Goal: Navigation & Orientation: Find specific page/section

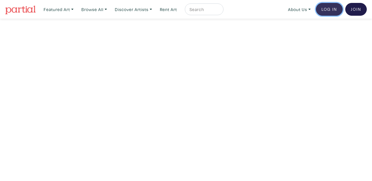
click at [328, 7] on link "Log In" at bounding box center [329, 9] width 27 height 13
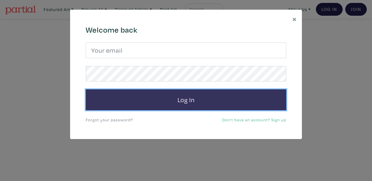
click at [204, 96] on button "Log In" at bounding box center [186, 99] width 200 height 21
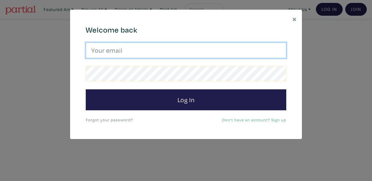
click at [183, 44] on input "email" at bounding box center [186, 50] width 200 height 16
type input "ritchie.mash@hotmail.com"
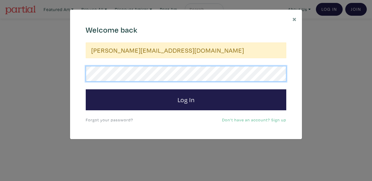
click at [86, 89] on button "Log In" at bounding box center [186, 99] width 200 height 21
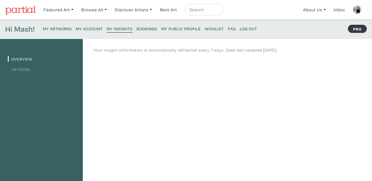
click at [63, 28] on small "My Artworks" at bounding box center [57, 29] width 29 height 6
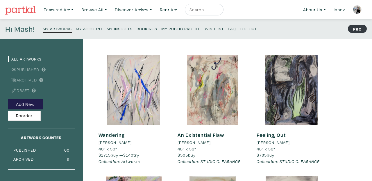
click at [187, 30] on small "My Public Profile" at bounding box center [180, 29] width 39 height 6
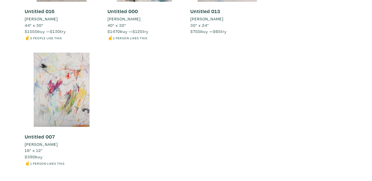
scroll to position [2964, 0]
